Goal: Task Accomplishment & Management: Use online tool/utility

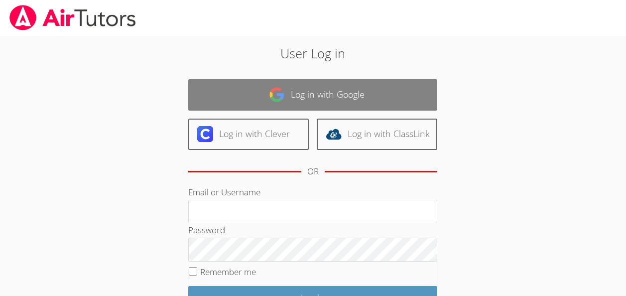
click at [214, 97] on link "Log in with Google" at bounding box center [312, 94] width 249 height 31
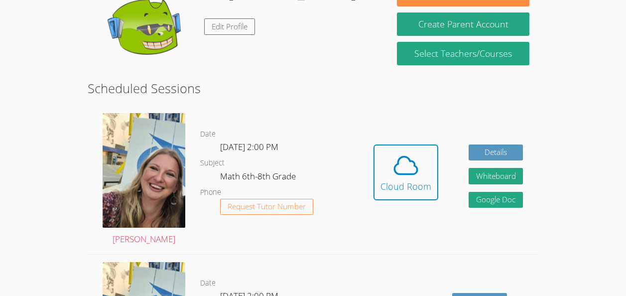
scroll to position [160, 0]
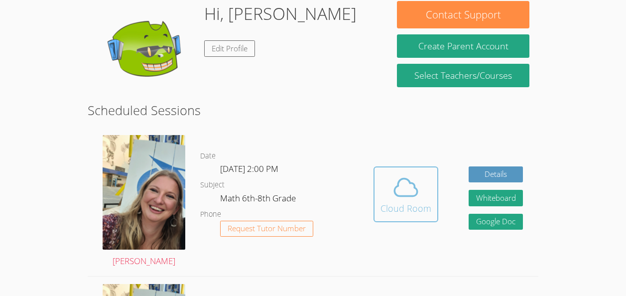
click at [393, 197] on icon at bounding box center [406, 187] width 28 height 28
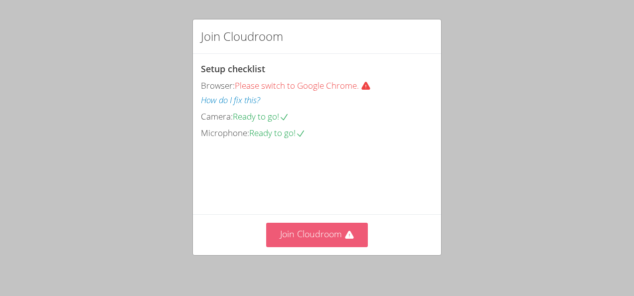
click at [295, 223] on button "Join Cloudroom" at bounding box center [317, 235] width 102 height 24
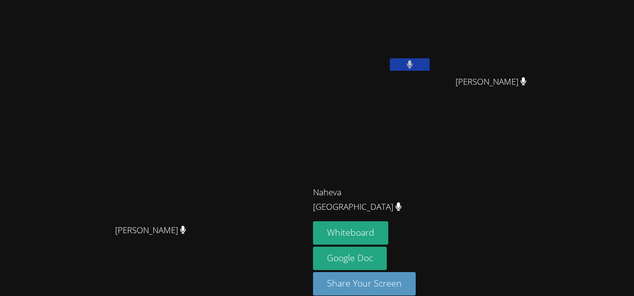
click at [430, 64] on button at bounding box center [410, 64] width 40 height 12
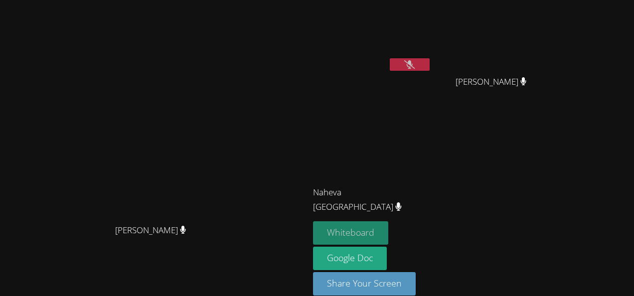
click at [388, 233] on button "Whiteboard" at bounding box center [350, 232] width 75 height 23
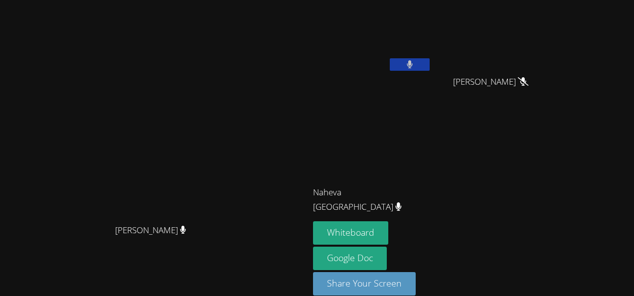
click at [430, 70] on button at bounding box center [410, 64] width 40 height 12
click at [430, 63] on button at bounding box center [410, 64] width 40 height 12
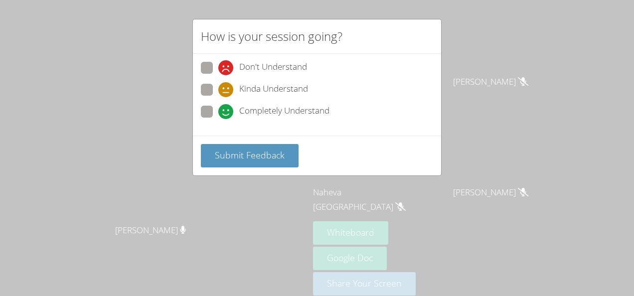
click at [218, 119] on span at bounding box center [218, 119] width 0 height 0
click at [218, 112] on input "Completely Understand" at bounding box center [222, 110] width 8 height 8
radio input "true"
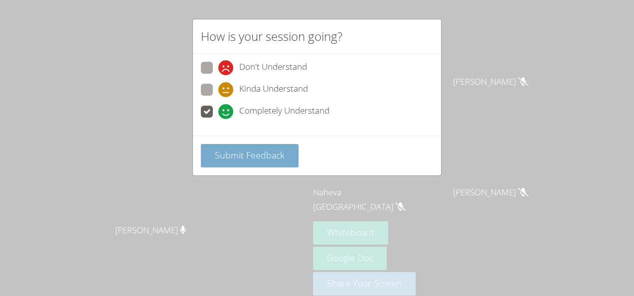
click at [246, 154] on span "Submit Feedback" at bounding box center [250, 155] width 70 height 12
